Goal: Task Accomplishment & Management: Manage account settings

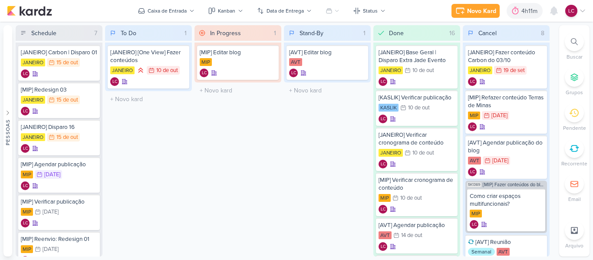
click at [576, 149] on icon at bounding box center [575, 149] width 10 height 10
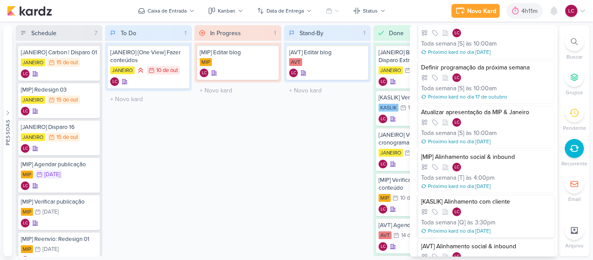
scroll to position [43, 0]
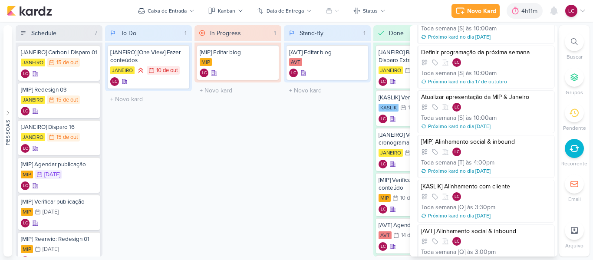
click at [237, 168] on div "In Progress 1 Mover Para Esquerda Mover Para Direita Deletar [MIP] Editar blog …" at bounding box center [238, 140] width 87 height 231
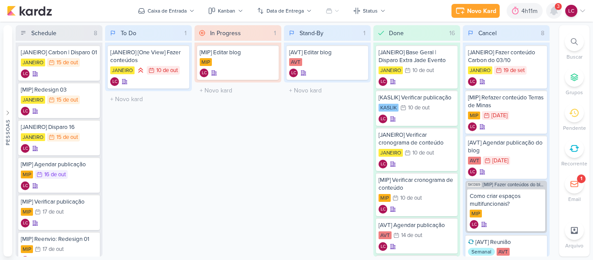
click at [555, 13] on icon at bounding box center [554, 11] width 7 height 8
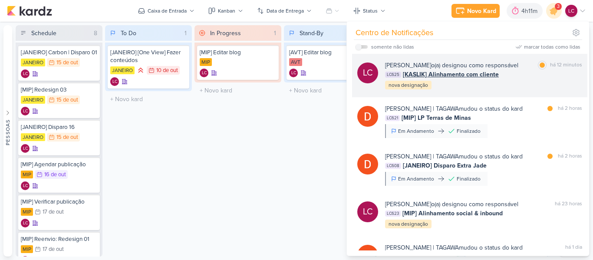
click at [486, 82] on div "[PERSON_NAME] o(a) designou como responsável marcar como lida há 12 minutos LC6…" at bounding box center [483, 76] width 197 height 30
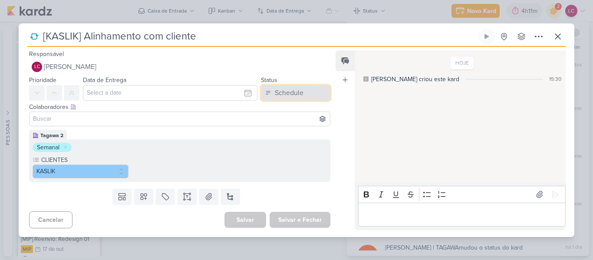
click at [309, 85] on button "Schedule" at bounding box center [295, 93] width 69 height 16
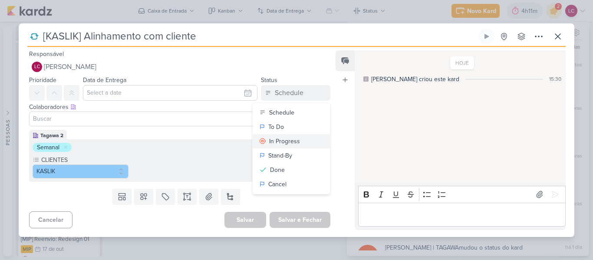
click at [294, 136] on button "In Progress" at bounding box center [291, 141] width 77 height 14
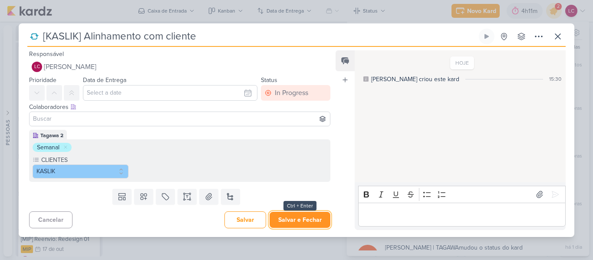
click at [291, 216] on button "Salvar e Fechar" at bounding box center [300, 220] width 61 height 16
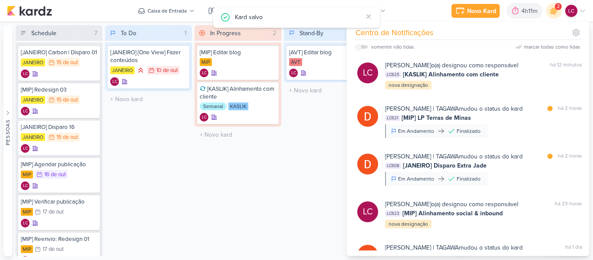
click at [254, 181] on div "In Progress 2 Mover Para Esquerda Mover Para Direita [GEOGRAPHIC_DATA] [MIP] Ed…" at bounding box center [238, 140] width 87 height 231
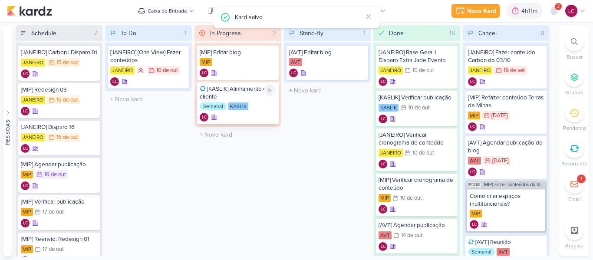
click at [271, 97] on div "[KASLIK] Alinhamento com cliente" at bounding box center [238, 93] width 76 height 16
click at [271, 92] on icon at bounding box center [270, 90] width 4 height 5
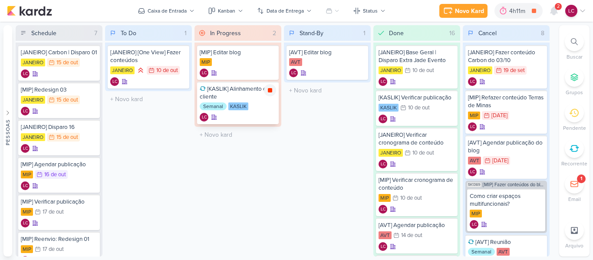
click at [272, 93] on icon at bounding box center [270, 90] width 7 height 7
click at [280, 105] on div "[MIP] Editar blog MIP LC [KASLIK] Alinhamento com cliente Semanal" at bounding box center [238, 85] width 87 height 84
click at [550, 12] on icon at bounding box center [554, 11] width 10 height 10
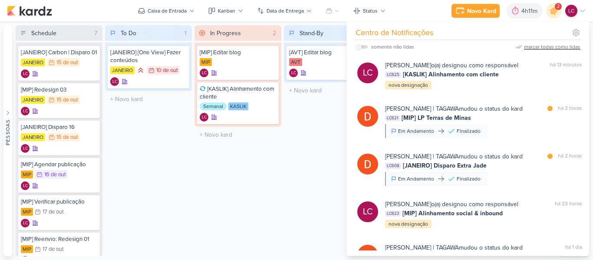
click at [542, 45] on div "marcar todas como lidas" at bounding box center [552, 47] width 56 height 8
click at [523, 12] on div "4h11m" at bounding box center [531, 11] width 19 height 9
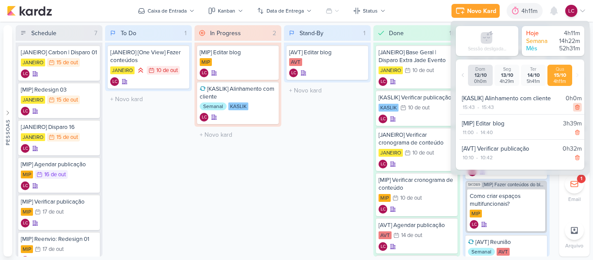
click at [573, 104] on div at bounding box center [577, 107] width 9 height 9
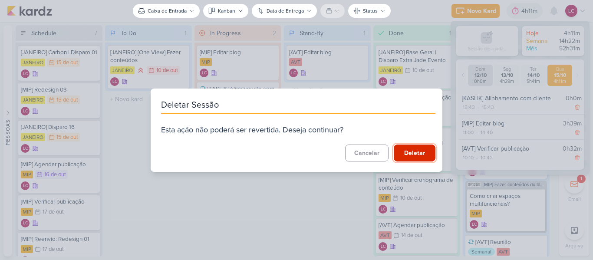
click at [412, 152] on button "Deletar" at bounding box center [415, 153] width 42 height 17
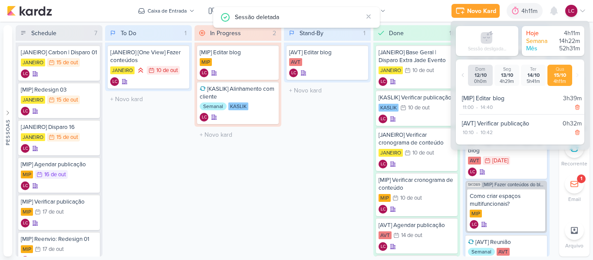
click at [293, 178] on div "Stand-By 1 Mover Para Esquerda Mover Para Direita [GEOGRAPHIC_DATA] [AVT] Edita…" at bounding box center [327, 140] width 87 height 231
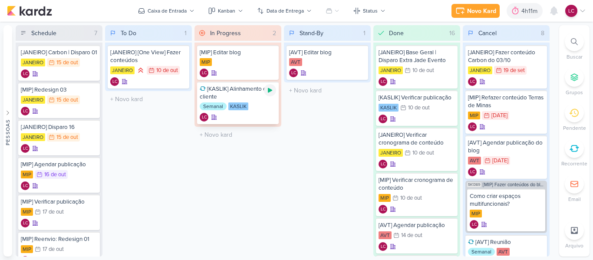
click at [271, 90] on icon at bounding box center [270, 90] width 4 height 5
